Goal: Transaction & Acquisition: Book appointment/travel/reservation

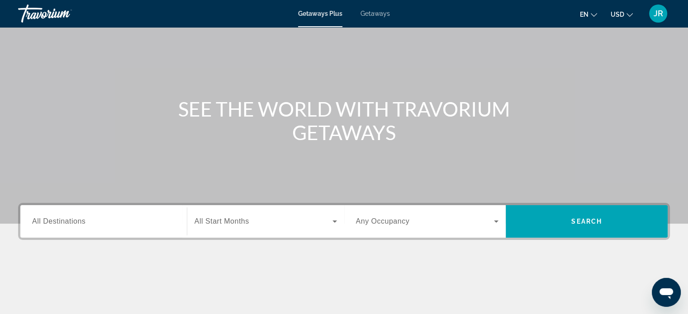
scroll to position [136, 0]
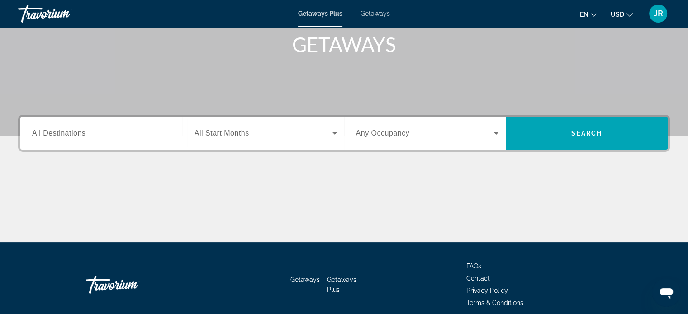
click at [78, 135] on span "All Destinations" at bounding box center [58, 133] width 53 height 8
click at [78, 135] on input "Destination All Destinations" at bounding box center [103, 133] width 143 height 11
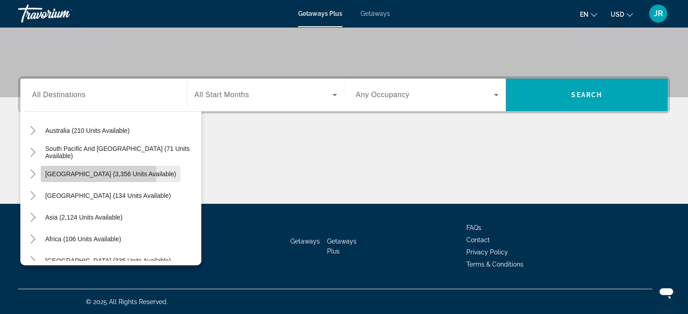
click at [70, 174] on span "[GEOGRAPHIC_DATA] (3,356 units available)" at bounding box center [110, 173] width 131 height 7
type input "**********"
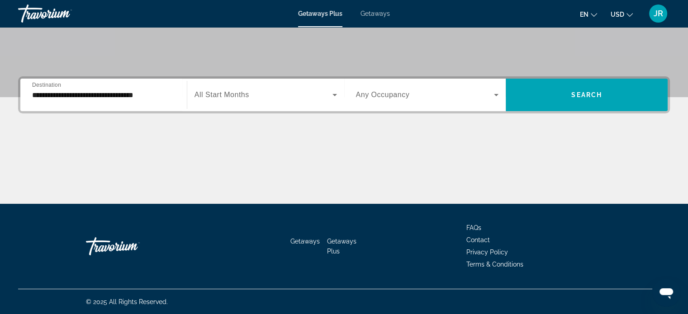
click at [239, 94] on span "All Start Months" at bounding box center [221, 95] width 55 height 8
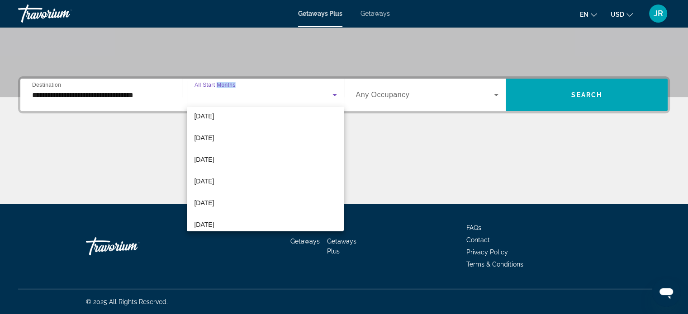
scroll to position [90, 0]
click at [238, 176] on mat-option "[DATE]" at bounding box center [265, 183] width 157 height 22
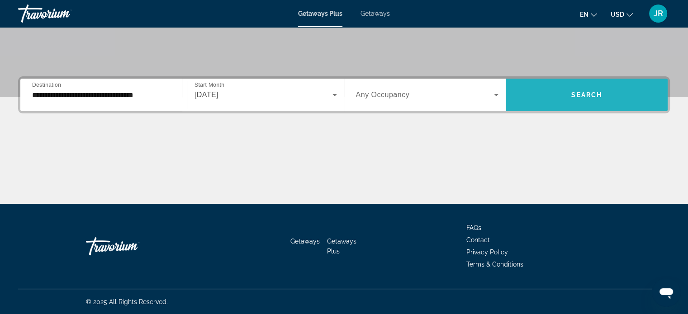
click at [557, 90] on span "Search widget" at bounding box center [587, 95] width 162 height 22
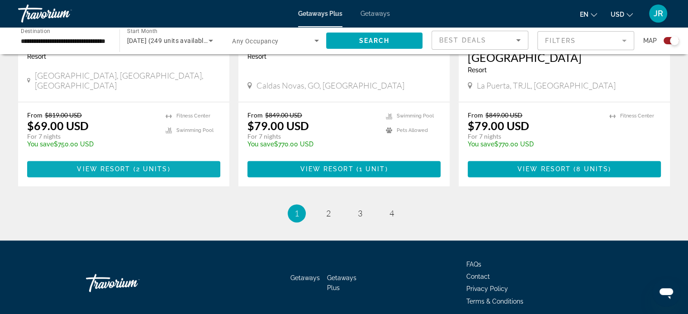
scroll to position [1429, 0]
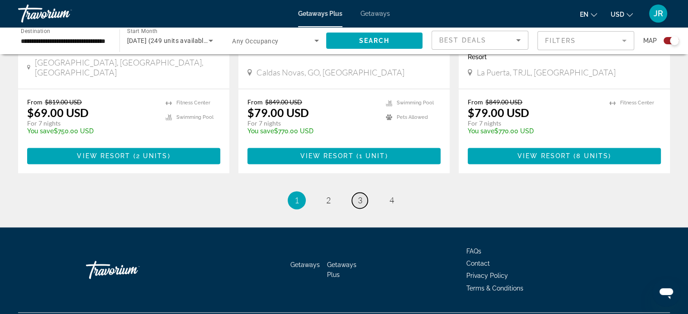
click at [356, 193] on link "page 3" at bounding box center [360, 201] width 16 height 16
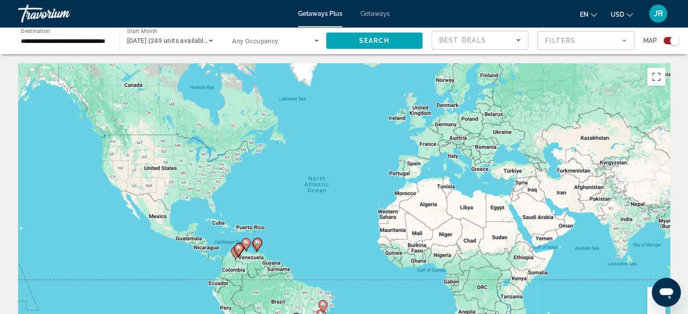
click at [77, 40] on input "**********" at bounding box center [64, 41] width 87 height 11
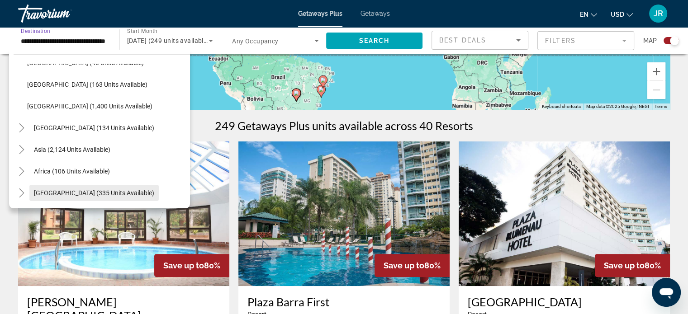
scroll to position [317, 0]
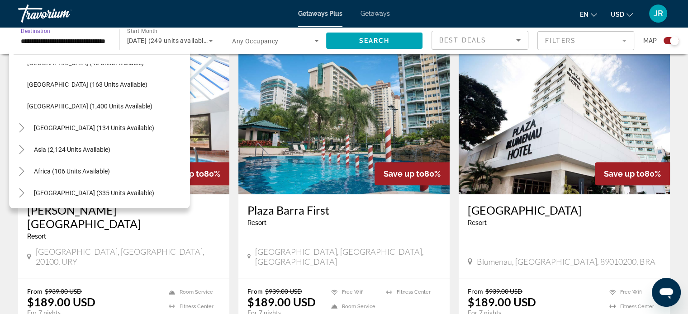
click at [41, 124] on span "[GEOGRAPHIC_DATA] (134 units available)" at bounding box center [94, 127] width 120 height 7
type input "**********"
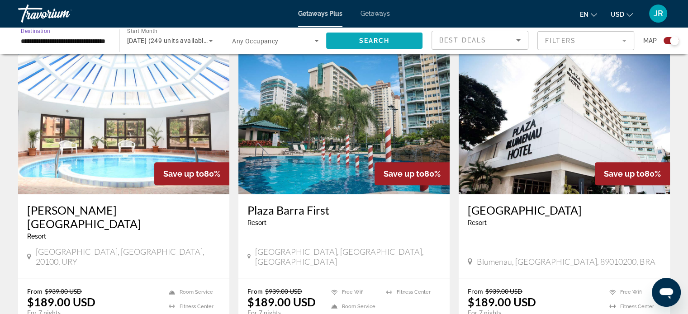
click at [370, 37] on span "Search" at bounding box center [374, 40] width 31 height 7
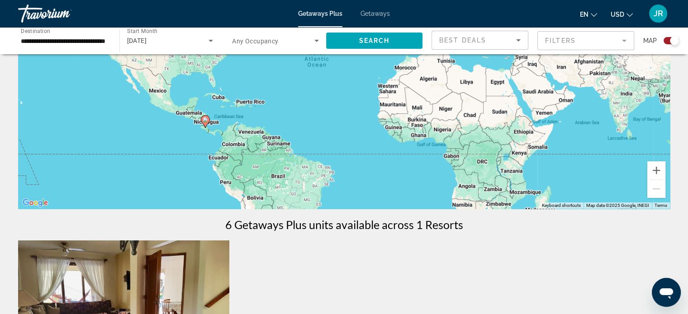
scroll to position [99, 0]
